Goal: Book appointment/travel/reservation

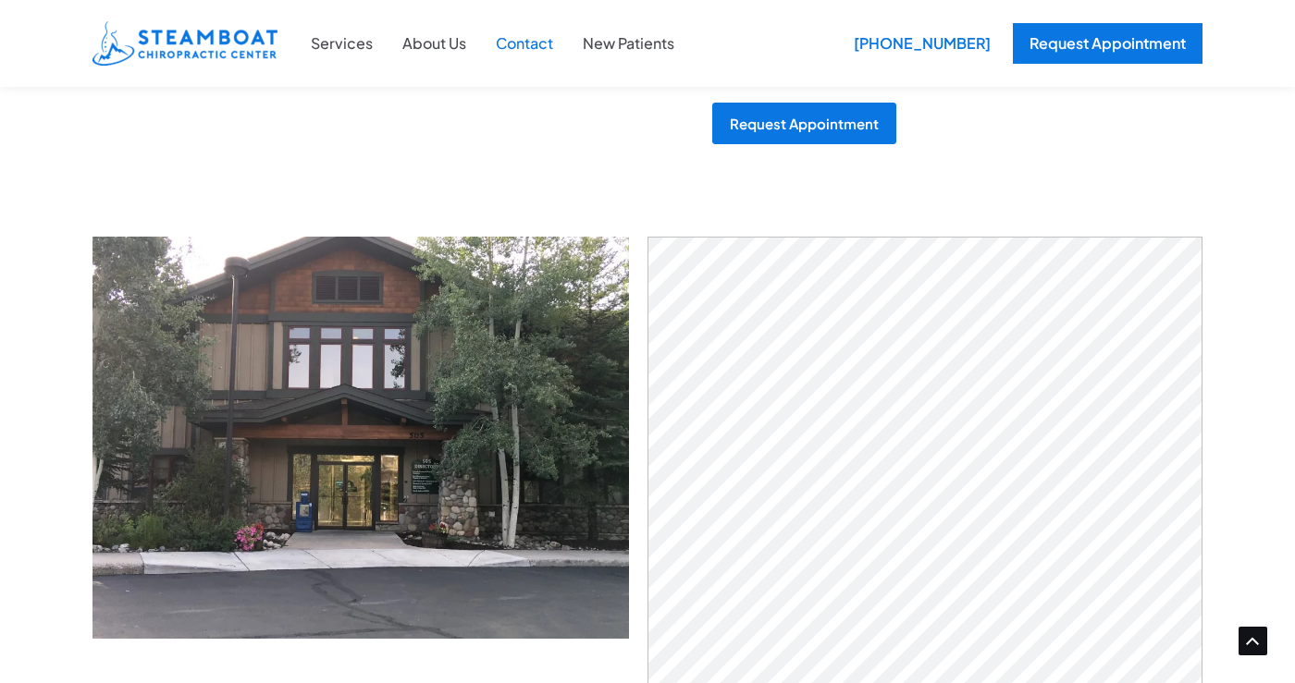
scroll to position [1005, 0]
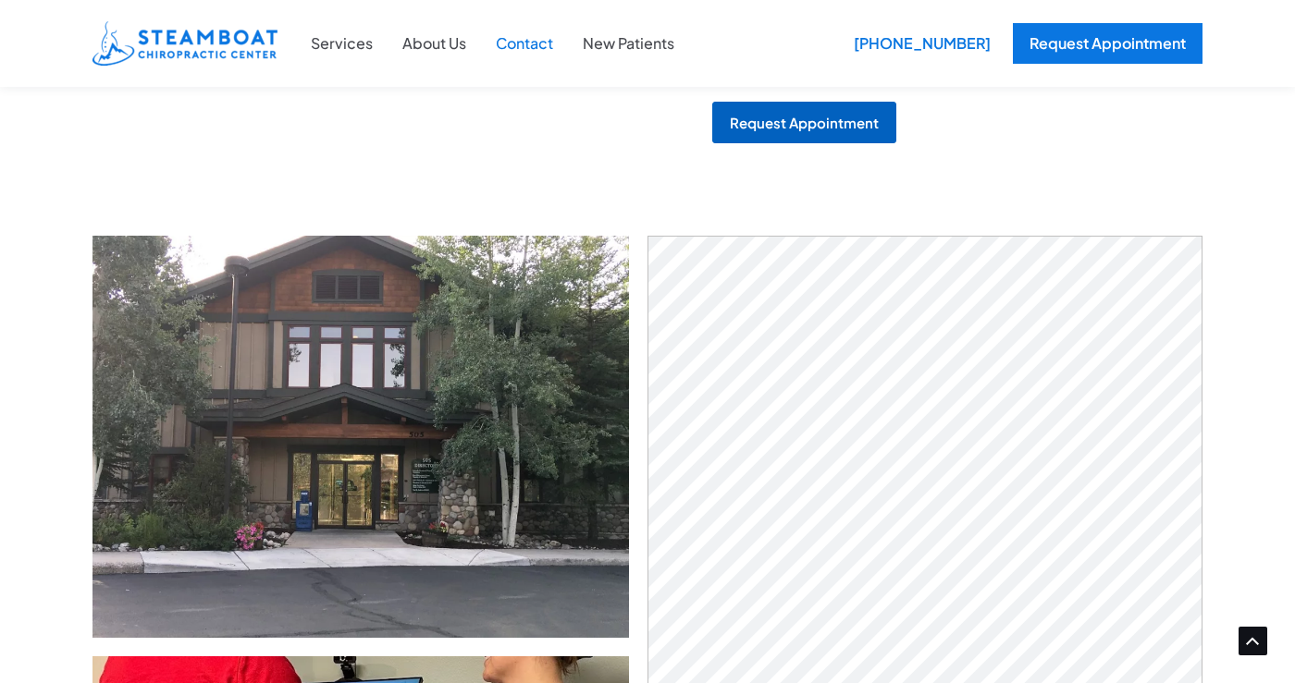
click at [824, 126] on div "Request Appointment" at bounding box center [804, 123] width 149 height 14
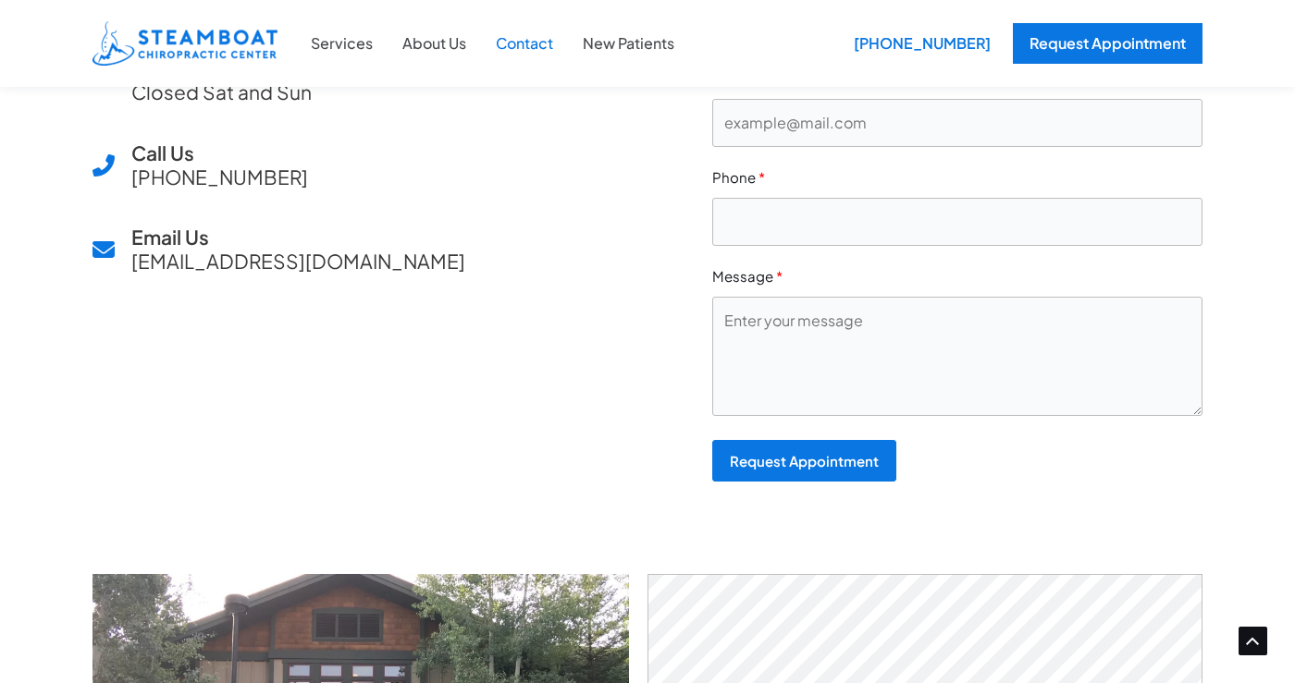
click at [565, 371] on div "Our Location [STREET_ADDRESS] Hours Open Mon to Fri, 9am to 6pm Closed Sat and …" at bounding box center [365, 192] width 546 height 581
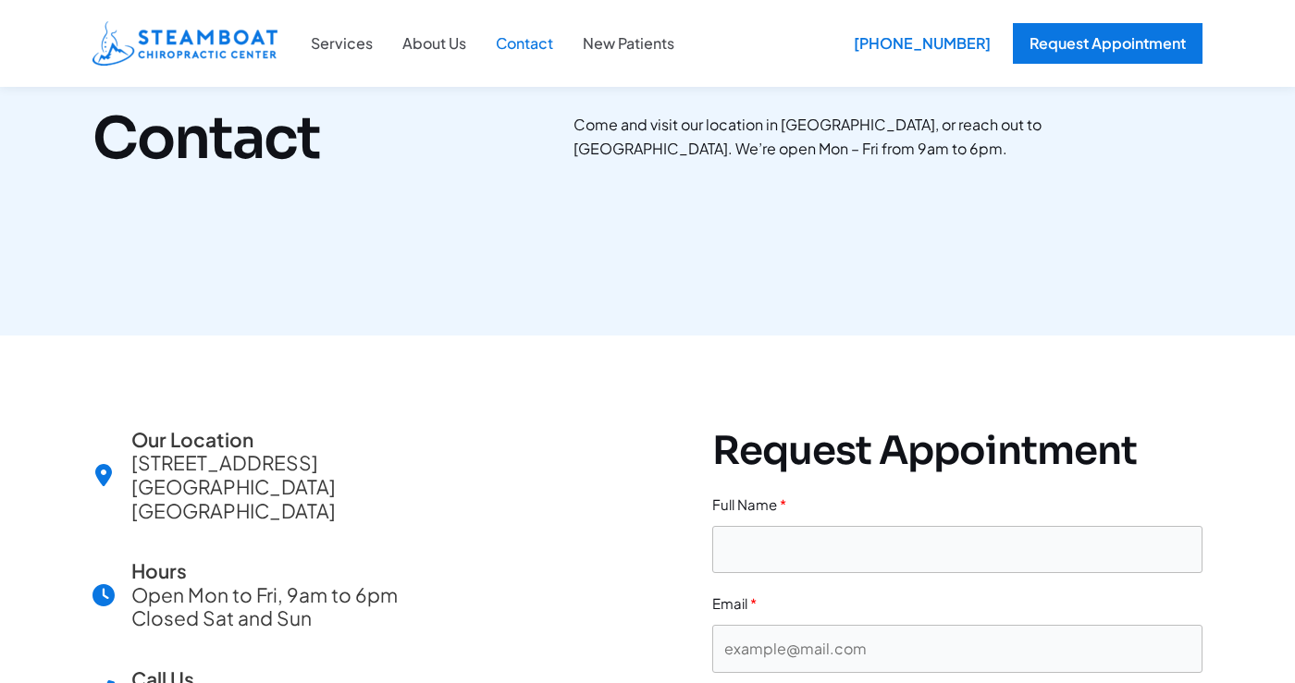
scroll to position [0, 0]
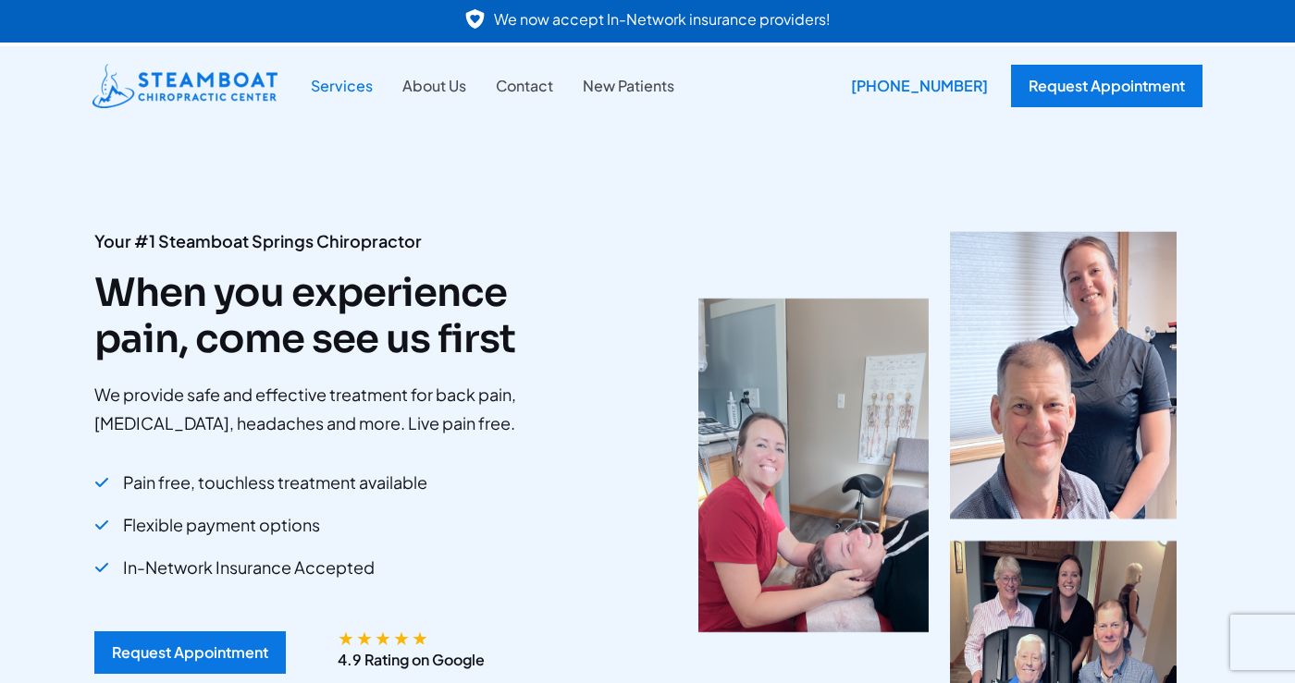
click at [351, 85] on link "Services" at bounding box center [342, 86] width 92 height 24
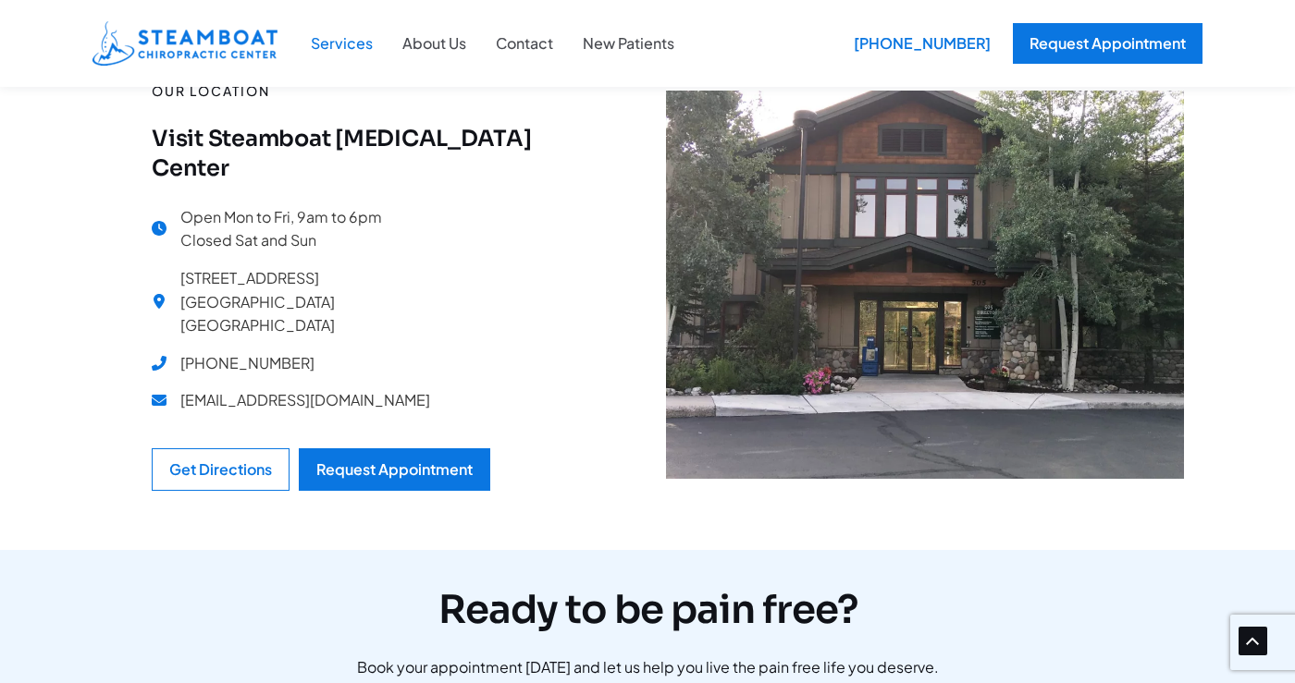
scroll to position [7191, 0]
